Goal: Transaction & Acquisition: Purchase product/service

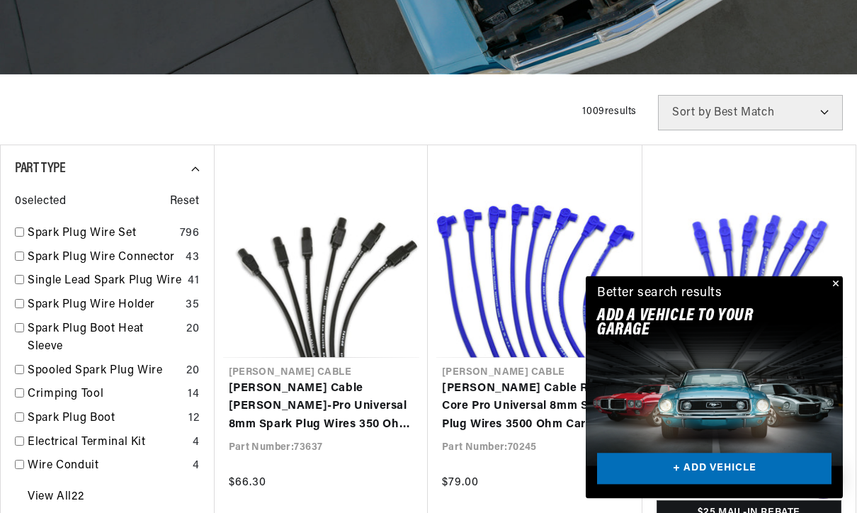
scroll to position [284, 0]
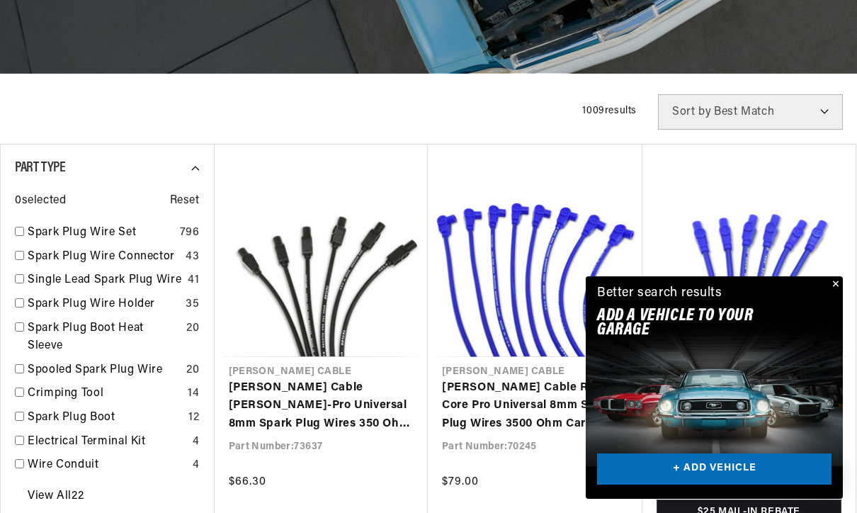
click at [836, 379] on link "Taylor Cable 409 Series Universal 10.4mm Spark Plug Wires 350 Ohms" at bounding box center [750, 406] width 186 height 55
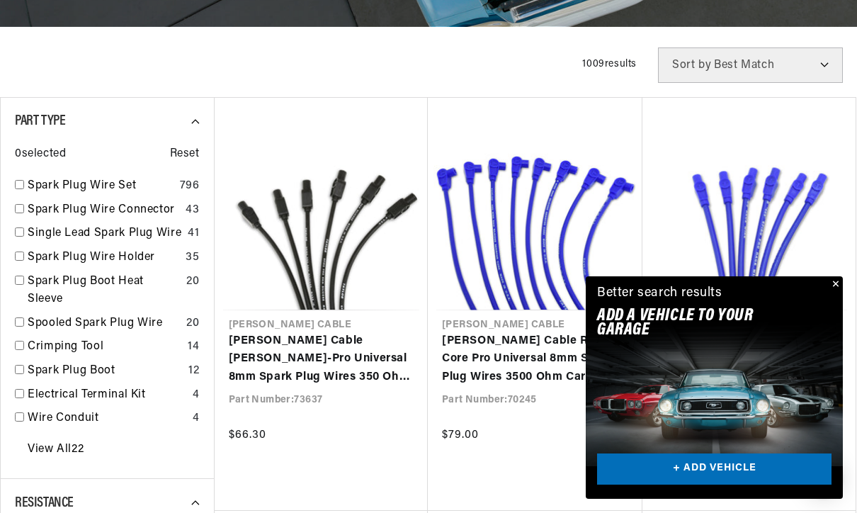
click at [837, 282] on button "Close" at bounding box center [834, 284] width 17 height 17
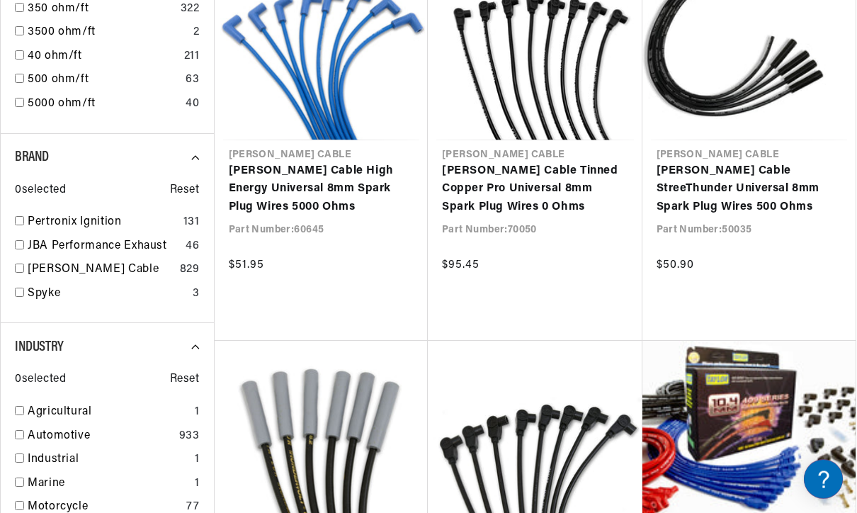
scroll to position [915, 0]
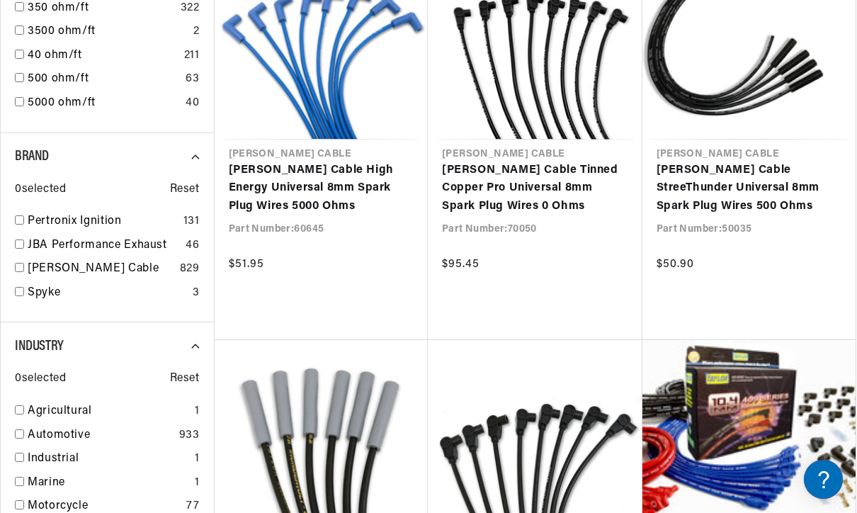
click at [21, 429] on input "checkbox" at bounding box center [19, 433] width 9 height 9
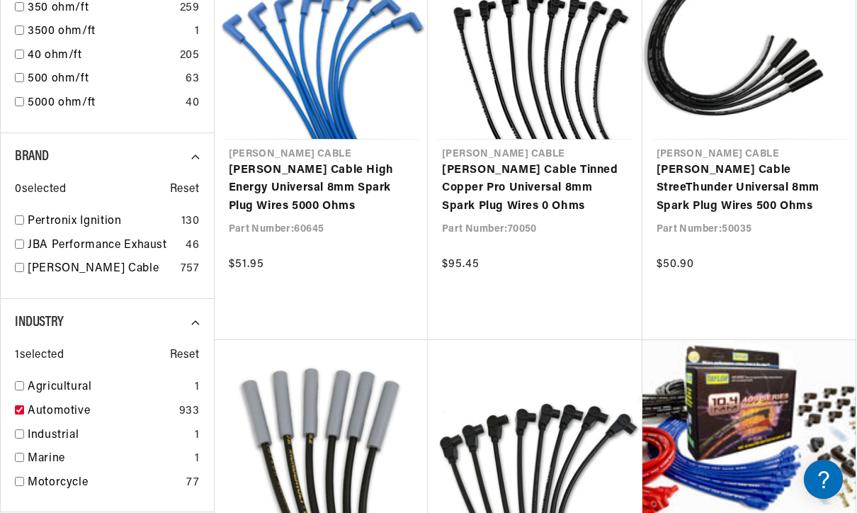
scroll to position [0, 529]
click at [61, 402] on link "Automotive" at bounding box center [101, 411] width 146 height 18
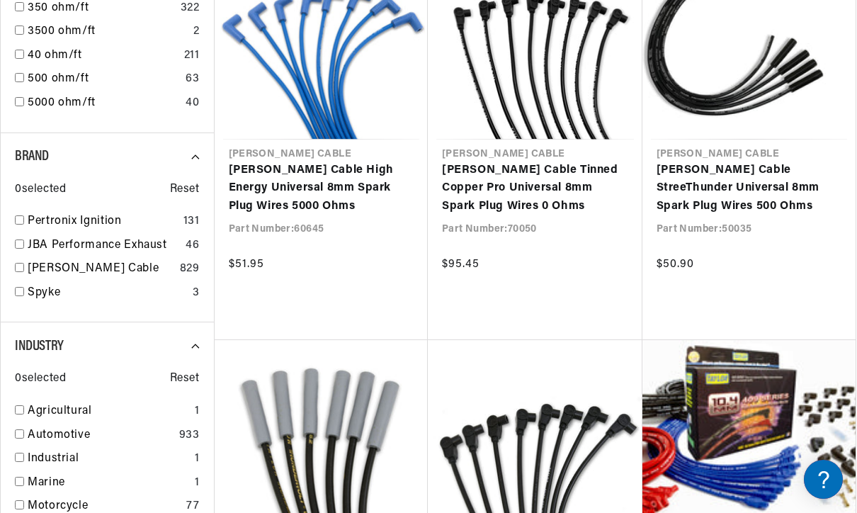
click at [41, 427] on link "Automotive" at bounding box center [101, 436] width 146 height 18
checkbox input "true"
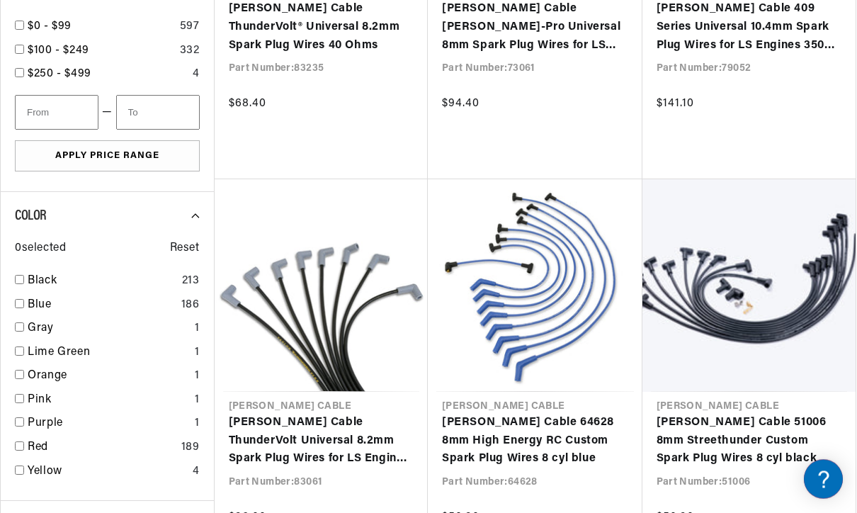
scroll to position [1490, 0]
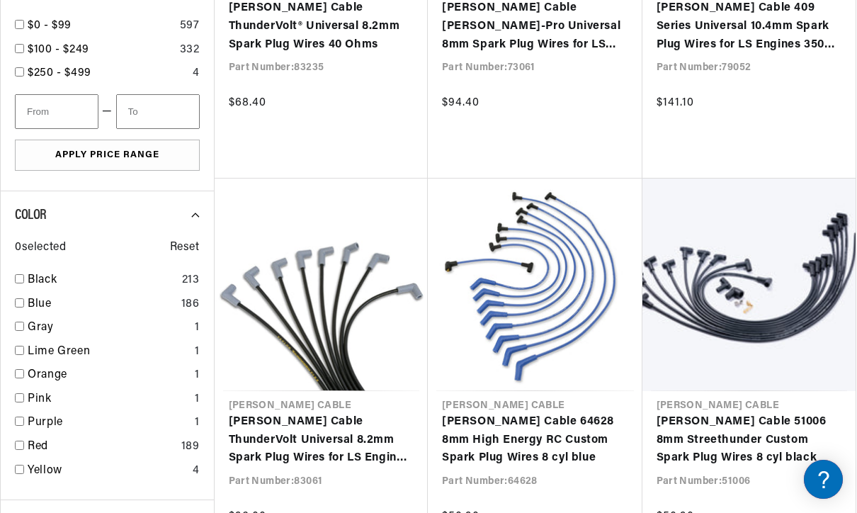
click at [40, 438] on link "Red" at bounding box center [102, 447] width 148 height 18
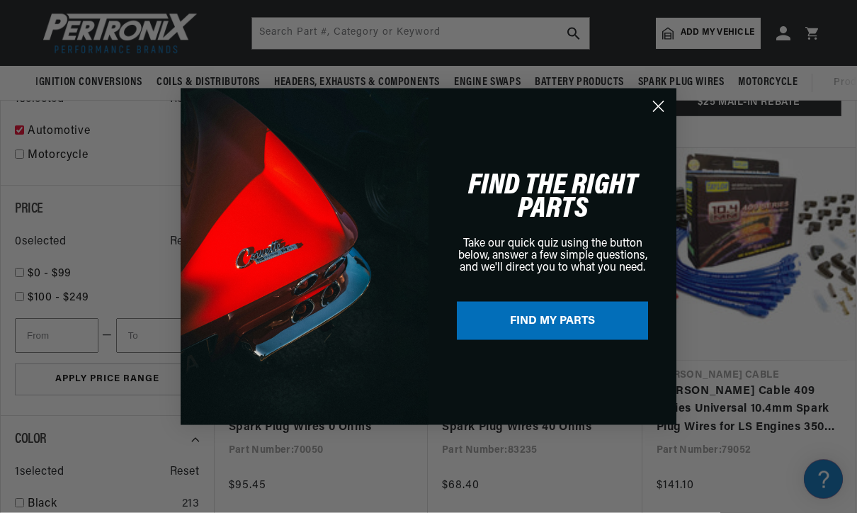
scroll to position [690, 0]
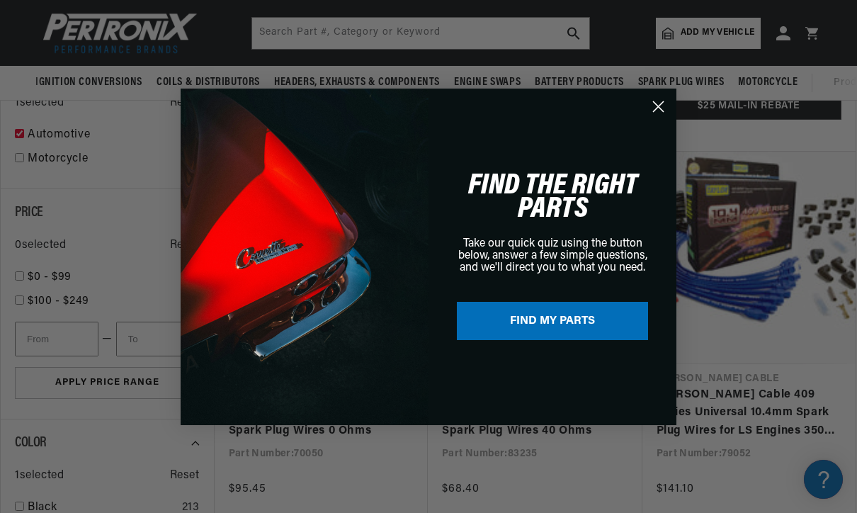
click at [659, 108] on circle "Close dialog" at bounding box center [658, 105] width 23 height 23
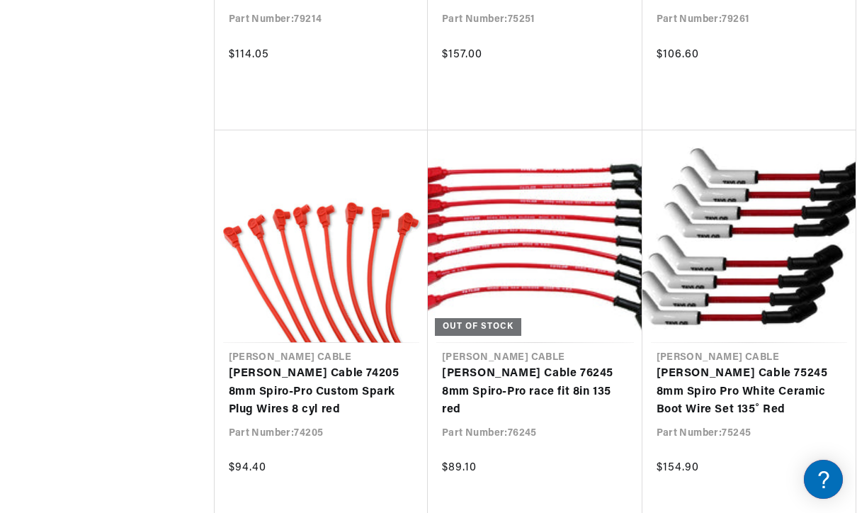
scroll to position [0, 0]
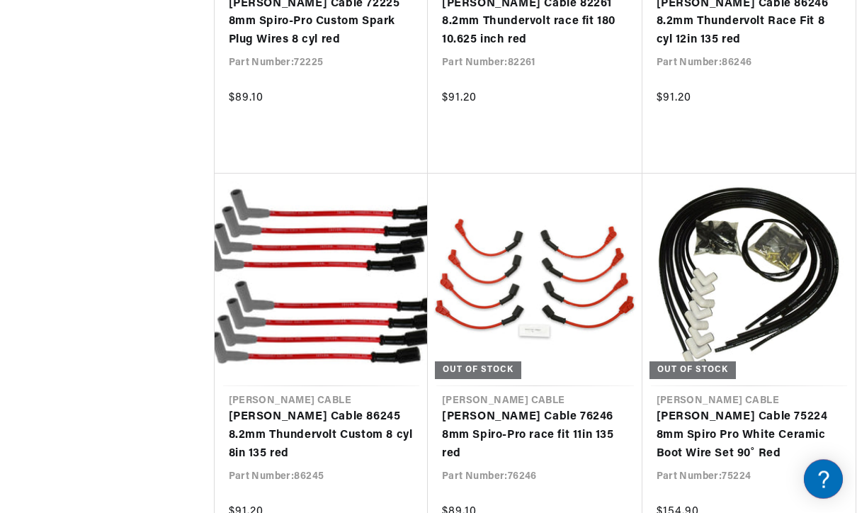
scroll to position [3977, 0]
